Goal: Entertainment & Leisure: Consume media (video, audio)

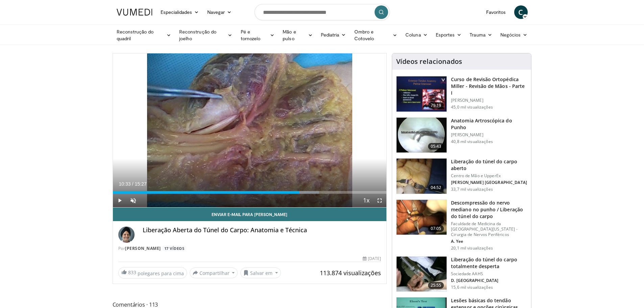
click at [244, 131] on icon "Video Player" at bounding box center [249, 130] width 19 height 19
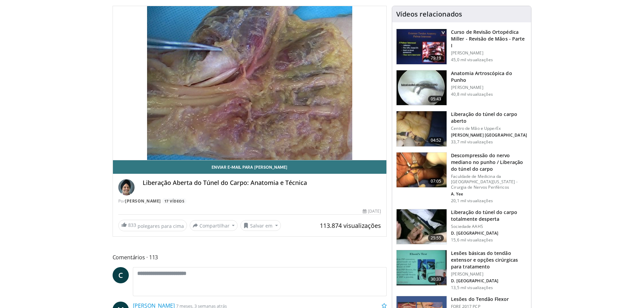
scroll to position [48, 0]
click at [427, 172] on img at bounding box center [422, 169] width 50 height 35
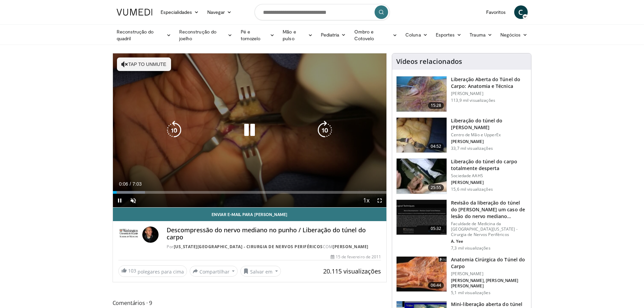
click at [325, 128] on icon "Video Player" at bounding box center [324, 130] width 19 height 19
click at [170, 131] on icon "Video Player" at bounding box center [174, 130] width 19 height 19
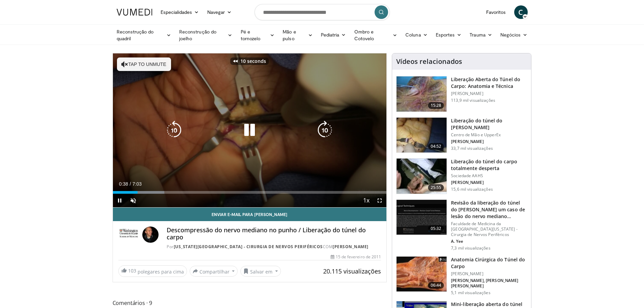
click at [170, 131] on icon "Video Player" at bounding box center [174, 130] width 19 height 19
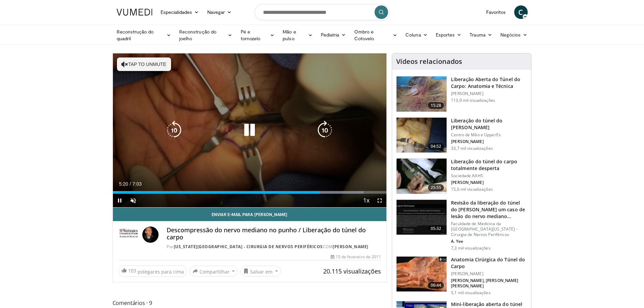
click at [129, 67] on button "Tap to unmute" at bounding box center [144, 64] width 54 height 14
click at [250, 129] on icon "Video Player" at bounding box center [249, 130] width 19 height 19
